Goal: Information Seeking & Learning: Learn about a topic

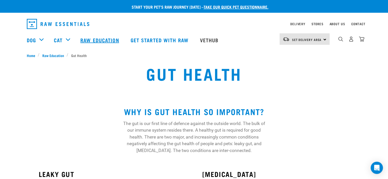
click at [101, 39] on link "Raw Education" at bounding box center [100, 40] width 50 height 20
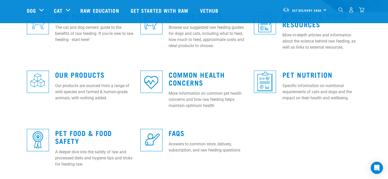
scroll to position [153, 0]
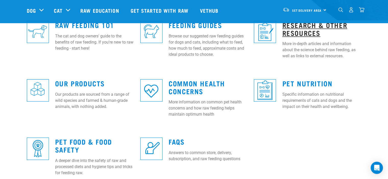
click at [301, 32] on link "Research & Other Resources" at bounding box center [314, 29] width 65 height 12
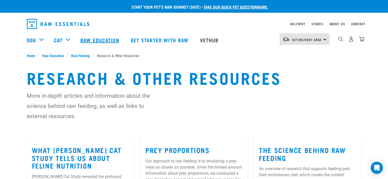
click at [100, 38] on link "Raw Education" at bounding box center [100, 40] width 50 height 20
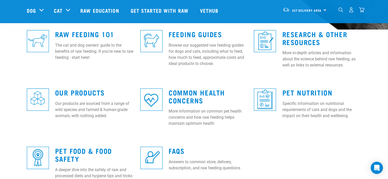
scroll to position [153, 0]
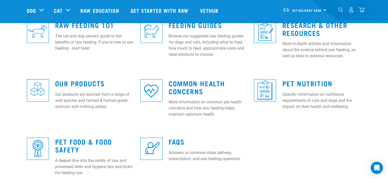
click at [295, 149] on div "Raw Feeding 101 The cat and dog owners' guide to the benefits of raw feeding. I…" at bounding box center [194, 101] width 340 height 175
